Goal: Information Seeking & Learning: Learn about a topic

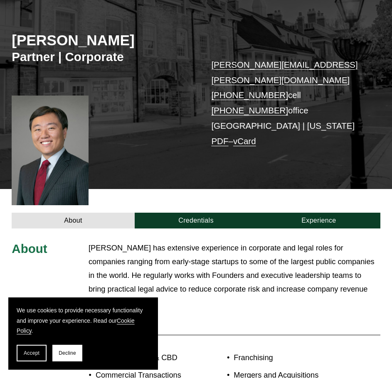
scroll to position [83, 0]
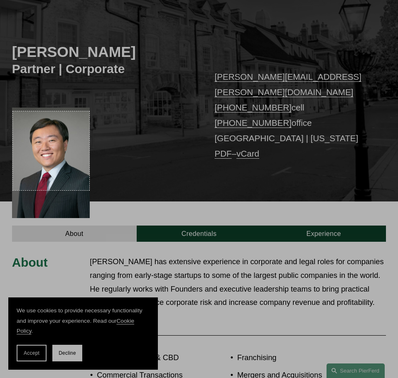
drag, startPoint x: 13, startPoint y: 111, endPoint x: 89, endPoint y: 190, distance: 109.9
click at [89, 190] on div "184 X 190" at bounding box center [199, 261] width 398 height 688
click at [51, 110] on div at bounding box center [51, 109] width 76 height 4
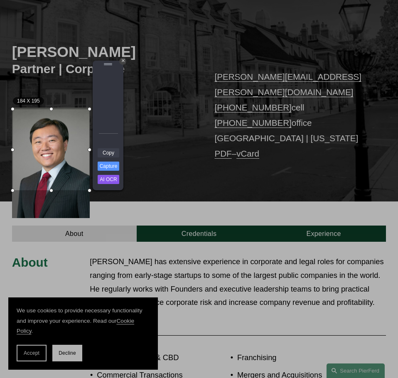
click at [109, 155] on link "Copy" at bounding box center [109, 152] width 22 height 9
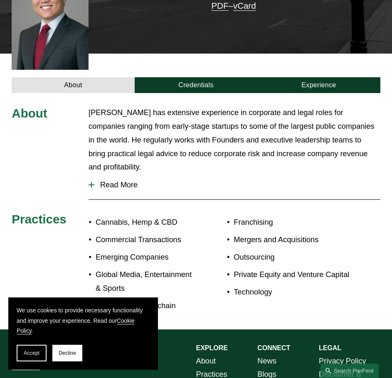
scroll to position [249, 0]
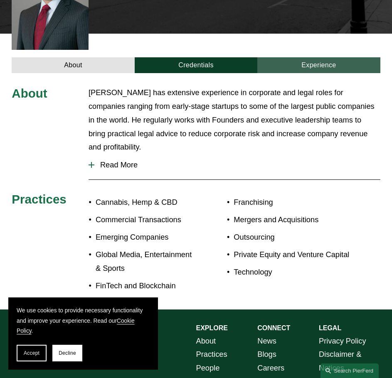
click at [338, 57] on link "Experience" at bounding box center [318, 65] width 123 height 16
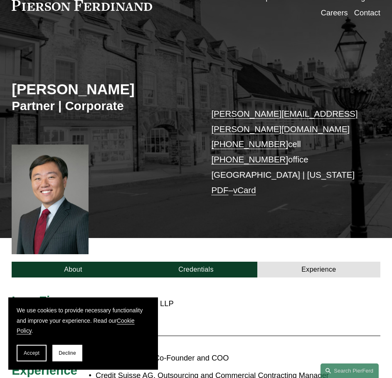
scroll to position [0, 0]
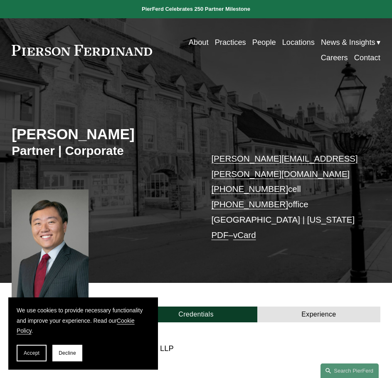
drag, startPoint x: 9, startPoint y: 52, endPoint x: 140, endPoint y: 53, distance: 131.3
click at [140, 53] on div "Skip to Content About Practices People Locations" at bounding box center [196, 50] width 392 height 64
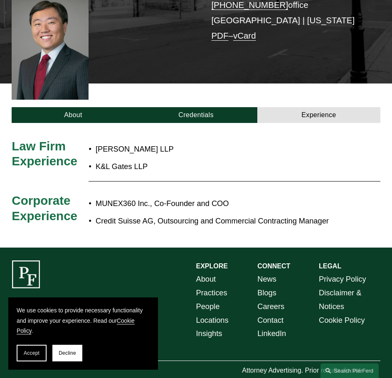
scroll to position [208, 0]
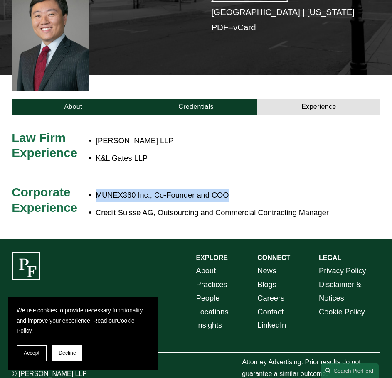
drag, startPoint x: 95, startPoint y: 183, endPoint x: 231, endPoint y: 182, distance: 135.4
click at [231, 189] on p "MUNEX360 Inc., Co-Founder and COO" at bounding box center [215, 196] width 238 height 14
copy p "MUNEX360 Inc., Co-Founder and COO"
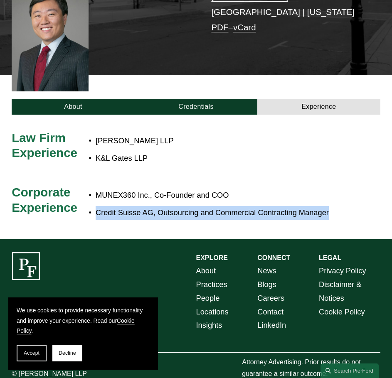
drag, startPoint x: 97, startPoint y: 202, endPoint x: 329, endPoint y: 203, distance: 232.6
click at [329, 206] on p "Credit Suisse AG, Outsourcing and Commercial Contracting Manager" at bounding box center [215, 213] width 238 height 14
copy p "Credit Suisse AG, Outsourcing and Commercial Contracting Manager"
